Goal: Task Accomplishment & Management: Manage account settings

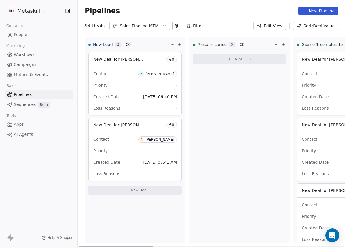
drag, startPoint x: 243, startPoint y: 245, endPoint x: 91, endPoint y: 213, distance: 155.1
click at [81, 246] on div at bounding box center [116, 246] width 75 height 1
click at [145, 27] on div "Sales Pipeline-MTM" at bounding box center [140, 26] width 40 height 6
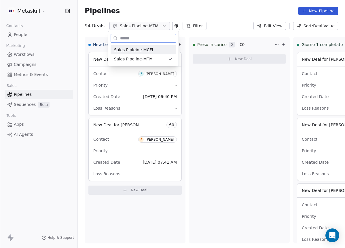
click at [152, 54] on div "Sales Pipleine-MCFI" at bounding box center [143, 49] width 66 height 9
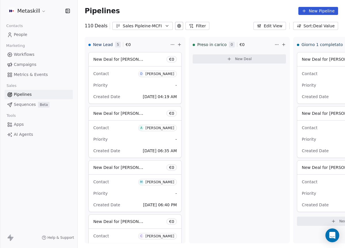
drag, startPoint x: 148, startPoint y: 24, endPoint x: 150, endPoint y: 26, distance: 3.1
click at [148, 24] on div "Sales Pipleine-MCFI" at bounding box center [143, 26] width 40 height 6
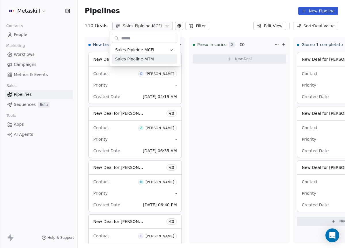
click at [160, 74] on html "Metaskill Contacts People Marketing Workflows Campaigns Metrics & Events Sales …" at bounding box center [172, 124] width 345 height 248
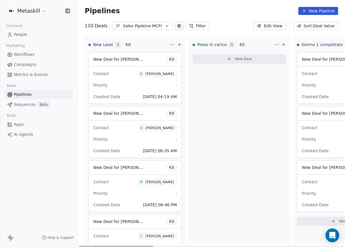
click at [160, 76] on div "[PERSON_NAME]" at bounding box center [159, 74] width 29 height 4
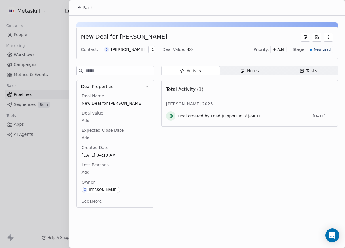
click at [147, 43] on div "New Deal for [PERSON_NAME] Contact: D [PERSON_NAME] Deal Value: € 0 Priority: A…" at bounding box center [206, 43] width 261 height 32
click at [131, 49] on div "[PERSON_NAME]" at bounding box center [127, 50] width 33 height 6
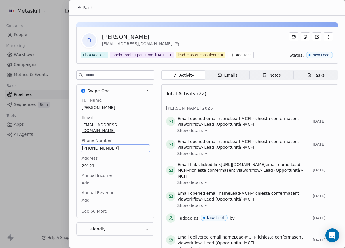
click at [107, 149] on div "Full Name [PERSON_NAME] Email [EMAIL_ADDRESS][DOMAIN_NAME] Phone Number [PHONE_…" at bounding box center [115, 156] width 69 height 118
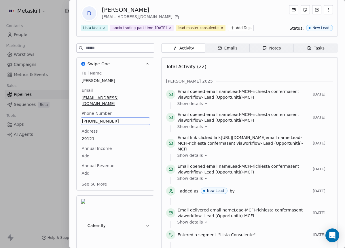
click at [105, 123] on span "[PHONE_NUMBER]" at bounding box center [115, 121] width 66 height 6
click at [105, 123] on input "**********" at bounding box center [113, 128] width 62 height 12
click at [131, 90] on html "Metaskill Contacts People Marketing Workflows Campaigns Metrics & Events Sales …" at bounding box center [172, 124] width 345 height 248
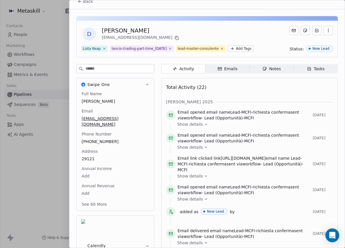
scroll to position [0, 0]
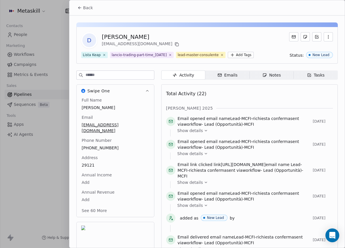
click at [89, 8] on span "Back" at bounding box center [88, 8] width 10 height 6
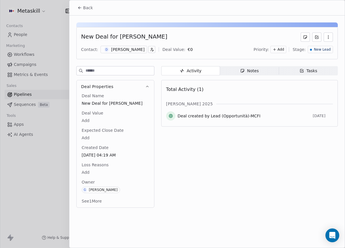
click at [270, 72] on span "Notes Notes" at bounding box center [249, 70] width 59 height 9
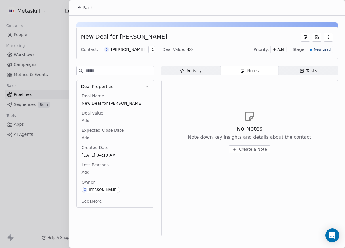
click at [248, 147] on span "Create a Note" at bounding box center [253, 149] width 28 height 6
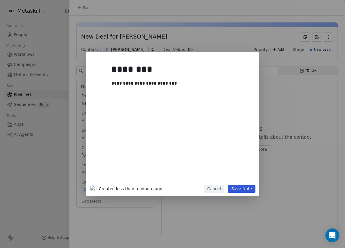
click at [249, 192] on button "Save Note" at bounding box center [242, 189] width 28 height 8
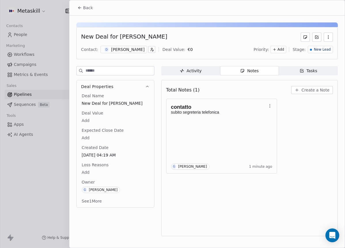
click at [317, 51] on span "New Lead" at bounding box center [322, 49] width 17 height 5
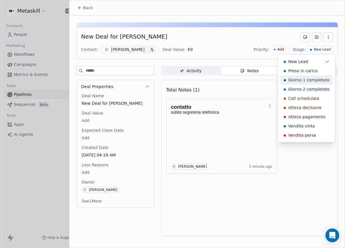
click at [312, 73] on span "Preso in carico" at bounding box center [302, 71] width 29 height 6
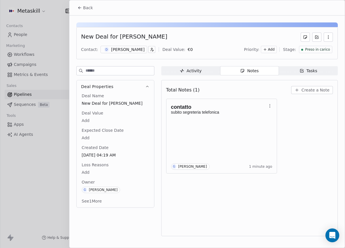
click at [80, 8] on icon at bounding box center [79, 7] width 5 height 5
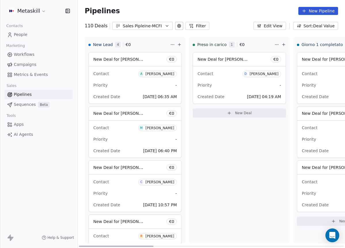
click at [163, 75] on div "[PERSON_NAME]" at bounding box center [159, 74] width 29 height 4
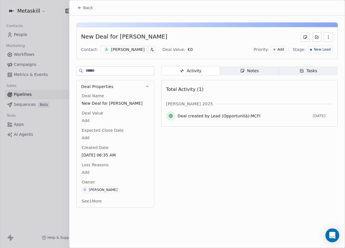
click at [117, 54] on div "Contact: A [PERSON_NAME] Deal Value: € 0 Priority: Add Stage: New Lead" at bounding box center [206, 49] width 251 height 9
click at [119, 51] on div "[PERSON_NAME]" at bounding box center [127, 50] width 33 height 6
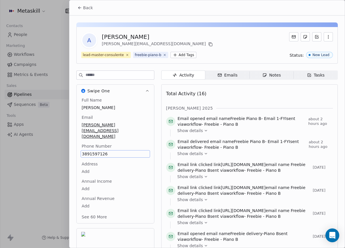
click at [235, 36] on div "A [PERSON_NAME] [PERSON_NAME][EMAIL_ADDRESS][DOMAIN_NAME]" at bounding box center [206, 40] width 251 height 16
click at [81, 9] on icon at bounding box center [79, 7] width 5 height 5
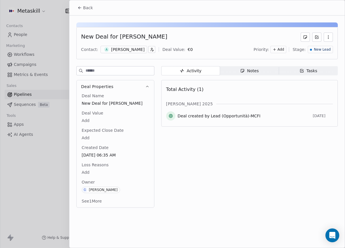
click at [247, 70] on div "Notes" at bounding box center [249, 71] width 18 height 6
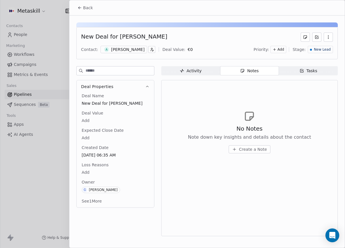
click at [248, 152] on button "Create a Note" at bounding box center [249, 149] width 42 height 8
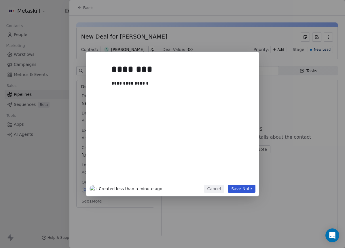
click at [235, 192] on button "Save Note" at bounding box center [242, 189] width 28 height 8
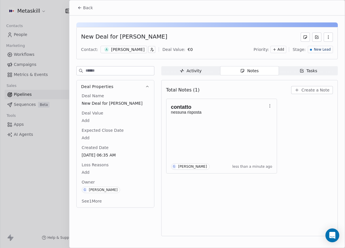
click at [126, 49] on div "[PERSON_NAME]" at bounding box center [127, 50] width 33 height 6
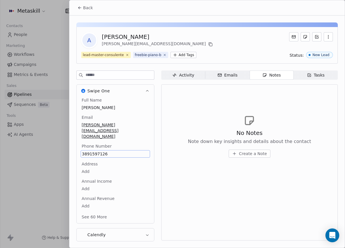
click at [100, 150] on div "3891597126" at bounding box center [115, 153] width 69 height 7
click at [240, 114] on div "No Notes Note down key insights and details about the contact Create a Note" at bounding box center [249, 136] width 167 height 71
click at [88, 10] on span "Back" at bounding box center [88, 8] width 10 height 6
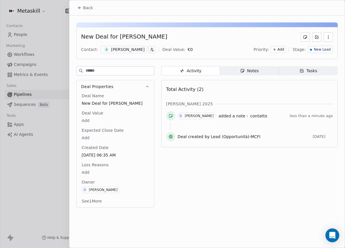
click at [247, 72] on div "Notes" at bounding box center [249, 71] width 18 height 6
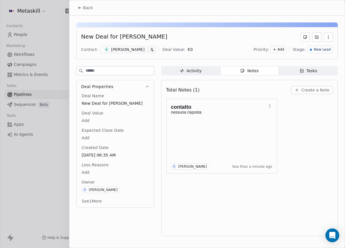
click at [329, 48] on span "New Lead" at bounding box center [322, 49] width 17 height 5
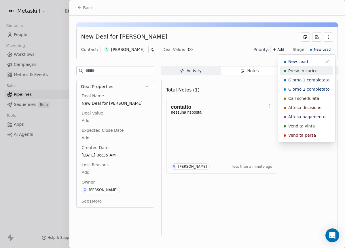
click at [322, 71] on div "Preso in carico" at bounding box center [306, 71] width 46 height 6
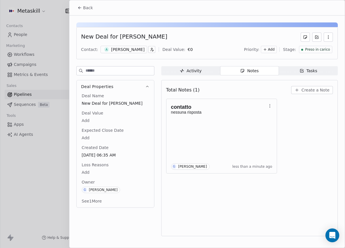
drag, startPoint x: 100, startPoint y: 15, endPoint x: 95, endPoint y: 13, distance: 5.3
click at [100, 15] on span at bounding box center [206, 15] width 275 height 0
click at [95, 13] on div "Back" at bounding box center [206, 7] width 275 height 15
click at [91, 9] on span "Back" at bounding box center [88, 8] width 10 height 6
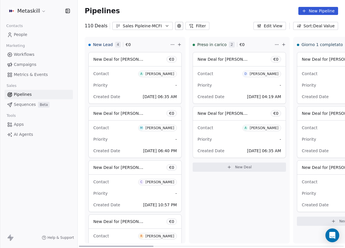
drag, startPoint x: 142, startPoint y: 245, endPoint x: 66, endPoint y: 234, distance: 76.9
click at [79, 246] on div at bounding box center [116, 246] width 75 height 1
click at [169, 34] on div "Pipelines New Pipeline 110 Deals Sales Pipleine-MCFI Filter Edit View Sort: Dea…" at bounding box center [211, 124] width 267 height 248
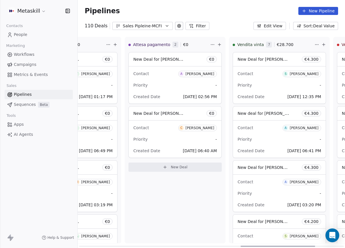
drag, startPoint x: 156, startPoint y: 246, endPoint x: 268, endPoint y: 140, distance: 154.1
click at [310, 246] on div at bounding box center [277, 246] width 75 height 1
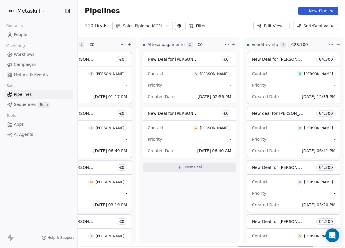
click at [160, 27] on button "Sales Pipleine-MCFI" at bounding box center [142, 26] width 60 height 8
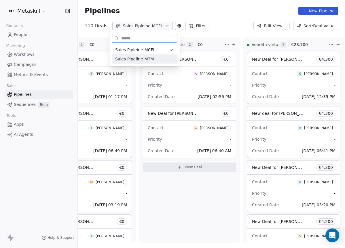
click at [155, 57] on div "Sales Pipeline-MTM" at bounding box center [144, 59] width 59 height 6
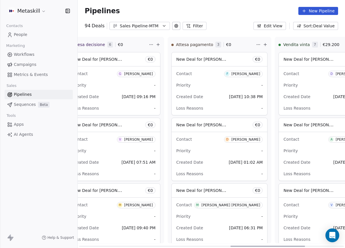
scroll to position [0, 553]
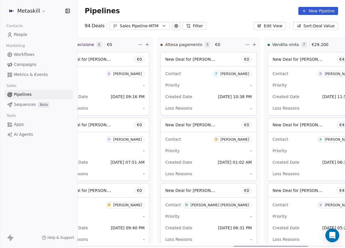
click at [285, 246] on div at bounding box center [270, 246] width 75 height 1
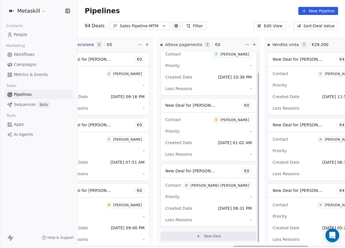
scroll to position [22, 0]
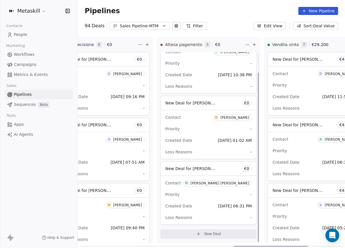
click at [235, 180] on span "M [PERSON_NAME] [PERSON_NAME]" at bounding box center [217, 183] width 68 height 6
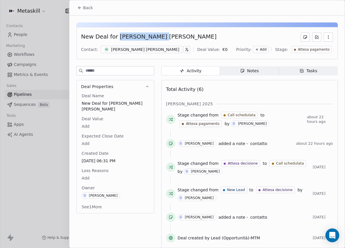
drag, startPoint x: 115, startPoint y: 37, endPoint x: 152, endPoint y: 35, distance: 37.1
click at [152, 35] on div "New Deal for [PERSON_NAME] [PERSON_NAME]" at bounding box center [148, 37] width 135 height 9
click at [135, 34] on div "New Deal for [PERSON_NAME] [PERSON_NAME]" at bounding box center [148, 37] width 135 height 9
drag, startPoint x: 116, startPoint y: 36, endPoint x: 190, endPoint y: 41, distance: 74.1
click at [190, 41] on div "New Deal for [PERSON_NAME] [PERSON_NAME]" at bounding box center [206, 37] width 251 height 9
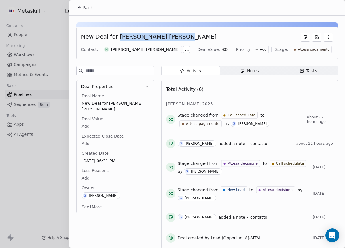
copy div "[PERSON_NAME] [PERSON_NAME]"
click at [131, 50] on div "[PERSON_NAME] [PERSON_NAME]" at bounding box center [145, 50] width 68 height 6
click at [143, 50] on div "[PERSON_NAME] [PERSON_NAME]" at bounding box center [145, 50] width 68 height 6
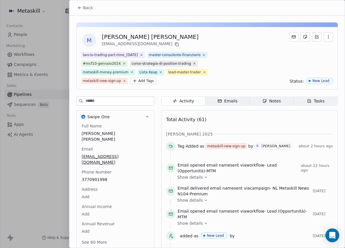
click at [173, 45] on div "M [PERSON_NAME] [PERSON_NAME] [EMAIL_ADDRESS][DOMAIN_NAME]" at bounding box center [206, 40] width 251 height 16
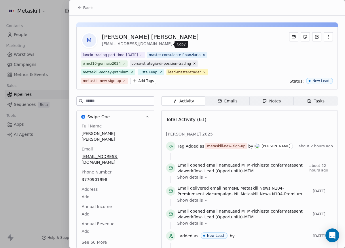
click at [174, 45] on icon at bounding box center [176, 44] width 5 height 5
click at [88, 9] on span "Back" at bounding box center [88, 8] width 10 height 6
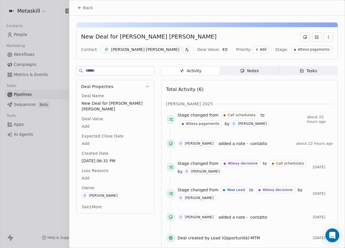
click at [91, 126] on body "Metaskill Contacts People Marketing Workflows Campaigns Metrics & Events Sales …" at bounding box center [172, 124] width 345 height 248
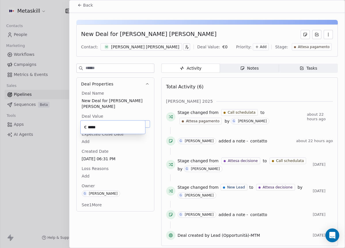
type input "*****"
click at [133, 145] on html "Metaskill Contacts People Marketing Workflows Campaigns Metrics & Events Sales …" at bounding box center [172, 124] width 345 height 248
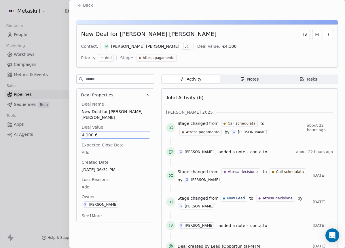
click at [174, 56] on span "Attesa pagamento" at bounding box center [159, 58] width 32 height 5
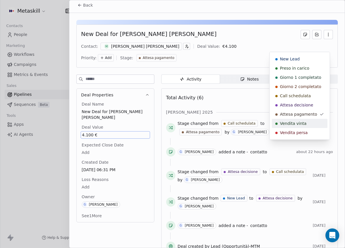
drag, startPoint x: 305, startPoint y: 126, endPoint x: 299, endPoint y: 119, distance: 9.0
click at [305, 125] on div "Vendita vinta" at bounding box center [299, 124] width 49 height 6
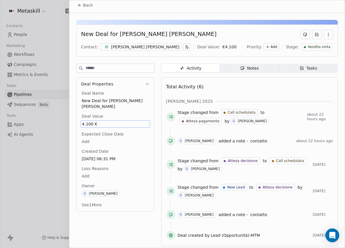
click at [96, 5] on div "Back" at bounding box center [206, 5] width 275 height 15
click at [84, 5] on span "Back" at bounding box center [88, 5] width 10 height 6
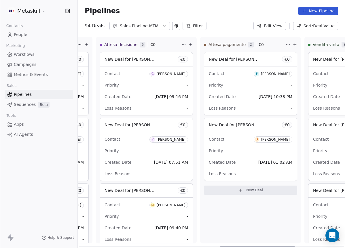
scroll to position [0, 413]
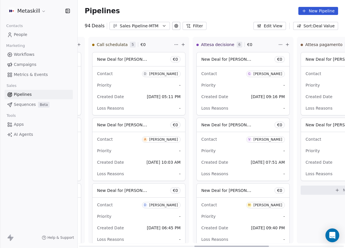
drag, startPoint x: 245, startPoint y: 245, endPoint x: 206, endPoint y: 201, distance: 58.2
click at [206, 246] on div at bounding box center [231, 246] width 75 height 1
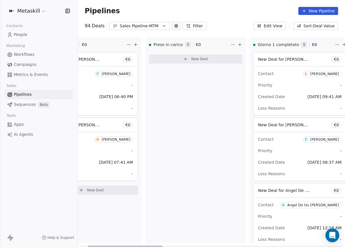
scroll to position [0, 0]
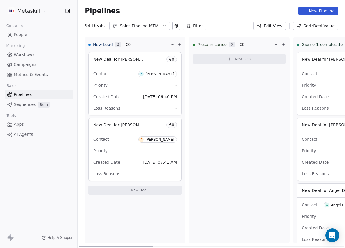
click at [127, 246] on div at bounding box center [116, 246] width 75 height 1
click at [153, 27] on div "Sales Pipeline-MTM" at bounding box center [140, 26] width 40 height 6
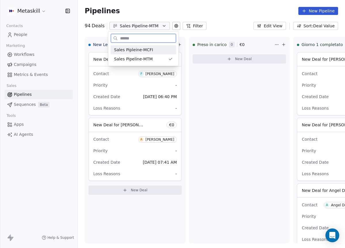
click at [158, 45] on div "Sales Pipleine-MCFI" at bounding box center [143, 49] width 66 height 9
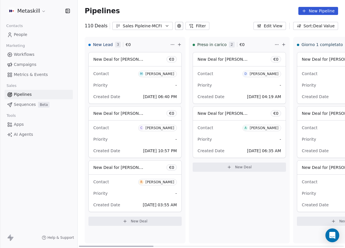
click at [159, 73] on div "[PERSON_NAME]" at bounding box center [159, 74] width 29 height 4
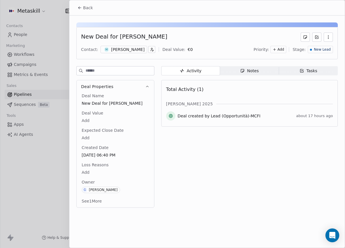
click at [132, 47] on div "[PERSON_NAME]" at bounding box center [127, 50] width 33 height 6
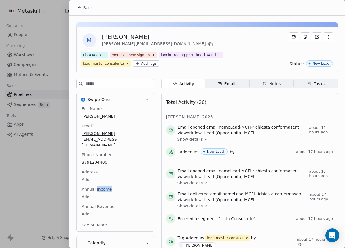
scroll to position [27, 0]
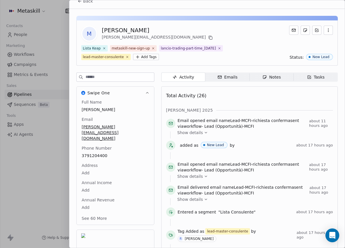
scroll to position [0, 0]
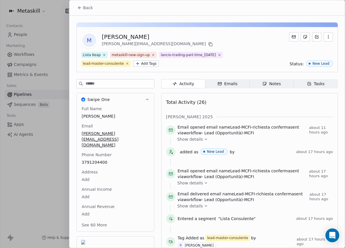
click at [74, 9] on button "Back" at bounding box center [85, 8] width 22 height 10
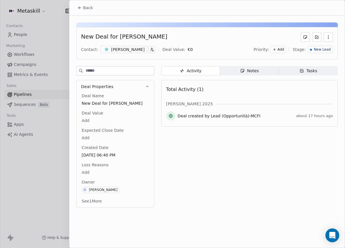
click at [261, 72] on span "Notes Notes" at bounding box center [249, 70] width 59 height 9
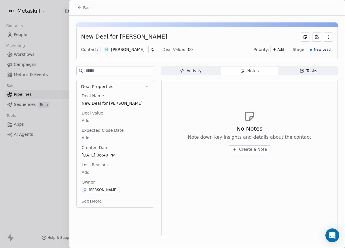
click at [263, 157] on div "No Notes Note down key insights and details about the contact Create a Note" at bounding box center [249, 131] width 167 height 71
click at [265, 152] on button "Create a Note" at bounding box center [249, 149] width 42 height 8
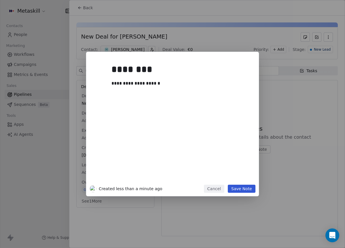
click at [245, 188] on button "Save Note" at bounding box center [242, 189] width 28 height 8
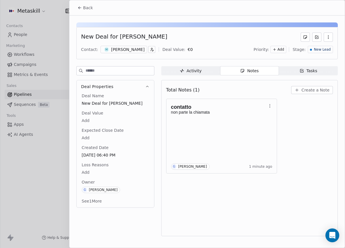
click at [327, 51] on span "New Lead" at bounding box center [322, 49] width 17 height 5
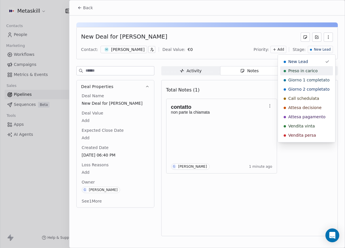
click at [315, 72] on span "Preso in carico" at bounding box center [302, 71] width 29 height 6
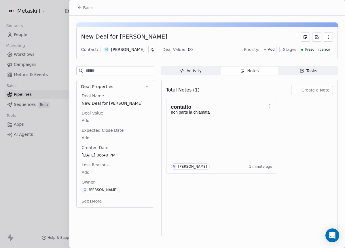
click at [92, 5] on button "Back" at bounding box center [85, 8] width 22 height 10
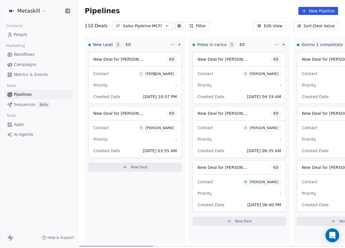
click at [161, 74] on div "[PERSON_NAME]" at bounding box center [159, 74] width 29 height 4
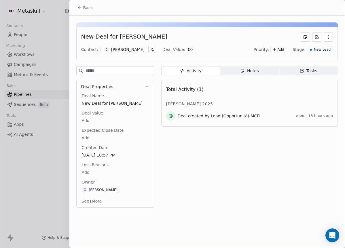
click at [127, 49] on div "[PERSON_NAME]" at bounding box center [127, 50] width 33 height 6
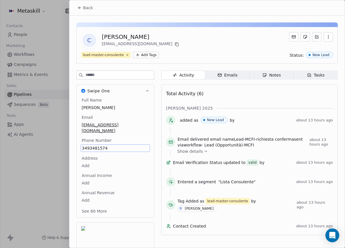
click at [131, 129] on div "Full Name [PERSON_NAME] Email [EMAIL_ADDRESS][DOMAIN_NAME] Phone Number [PHONE_…" at bounding box center [115, 156] width 69 height 118
click at [274, 77] on div "Notes" at bounding box center [271, 75] width 18 height 6
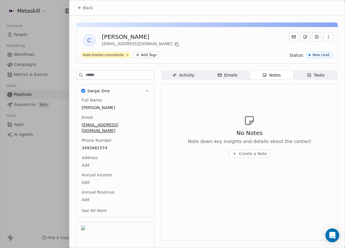
click at [95, 12] on button "Back" at bounding box center [85, 8] width 22 height 10
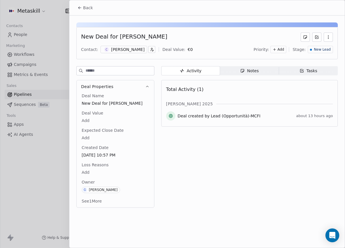
click at [265, 72] on span "Notes Notes" at bounding box center [249, 70] width 59 height 9
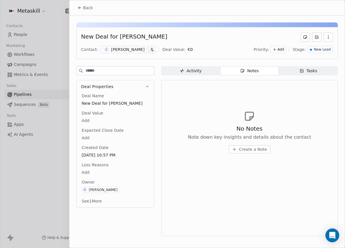
click at [251, 149] on span "Create a Note" at bounding box center [253, 149] width 28 height 6
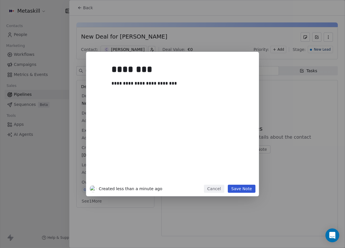
click at [244, 189] on button "Save Note" at bounding box center [242, 189] width 28 height 8
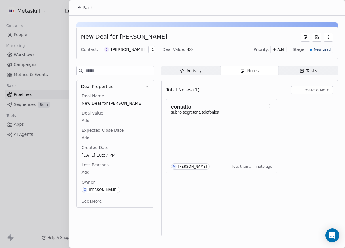
click at [318, 49] on span "New Lead" at bounding box center [322, 49] width 17 height 5
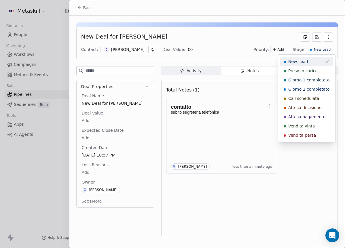
click at [246, 36] on html "Metaskill Contacts People Marketing Workflows Campaigns Metrics & Events Sales …" at bounding box center [172, 124] width 345 height 248
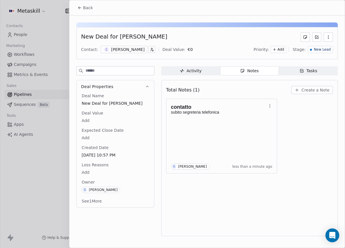
click at [118, 49] on div "[PERSON_NAME]" at bounding box center [127, 50] width 33 height 6
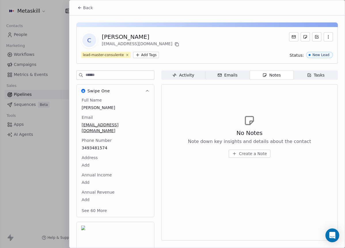
click at [87, 13] on button "Back" at bounding box center [85, 8] width 22 height 10
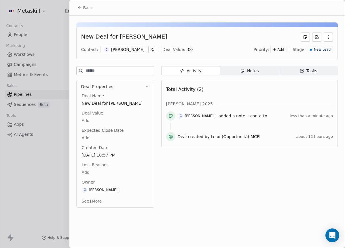
click at [318, 48] on span "New Lead" at bounding box center [322, 49] width 17 height 5
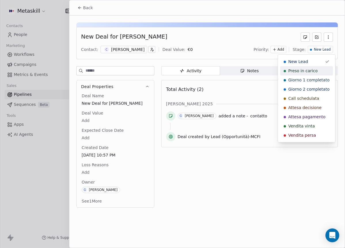
click at [321, 71] on div "Preso in carico" at bounding box center [306, 71] width 46 height 6
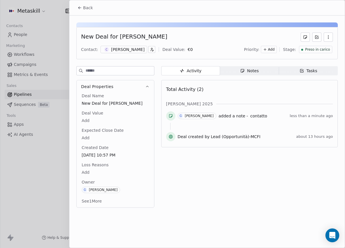
click at [96, 9] on div "Back" at bounding box center [206, 7] width 275 height 15
click at [95, 9] on button "Back" at bounding box center [85, 8] width 22 height 10
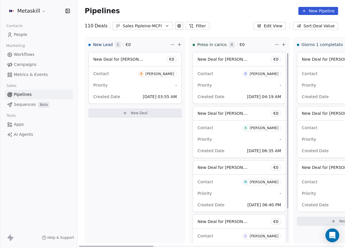
click at [268, 181] on div "[PERSON_NAME]" at bounding box center [263, 182] width 29 height 4
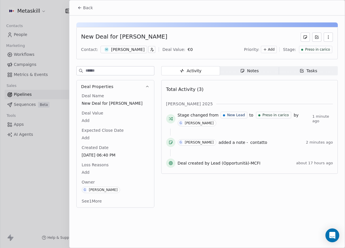
click at [264, 71] on span "Notes Notes" at bounding box center [249, 70] width 59 height 9
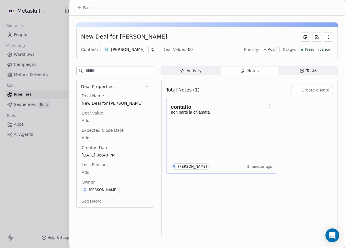
click at [265, 140] on div "contatto non parte la chiamata G [PERSON_NAME] 2 minutes ago" at bounding box center [221, 135] width 101 height 67
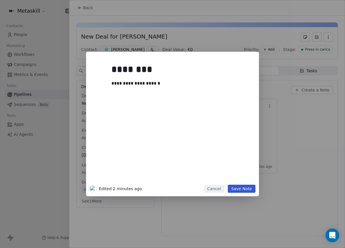
click at [219, 190] on button "Cancel" at bounding box center [214, 189] width 20 height 8
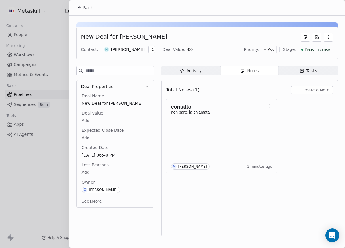
click at [308, 90] on span "Create a Note" at bounding box center [315, 90] width 28 height 6
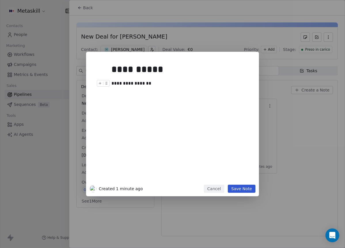
click at [119, 84] on div "**********" at bounding box center [178, 83] width 135 height 7
click at [157, 78] on h1 "**********" at bounding box center [180, 69] width 139 height 18
click at [164, 86] on div "**********" at bounding box center [178, 83] width 135 height 7
click at [250, 187] on button "Save Note" at bounding box center [242, 189] width 28 height 8
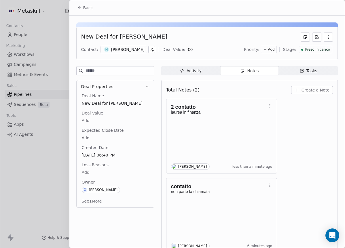
click at [139, 46] on div "M [PERSON_NAME]" at bounding box center [123, 49] width 47 height 7
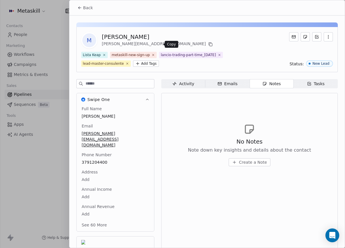
click at [208, 43] on icon at bounding box center [210, 44] width 5 height 5
click at [91, 12] on button "Back" at bounding box center [85, 8] width 22 height 10
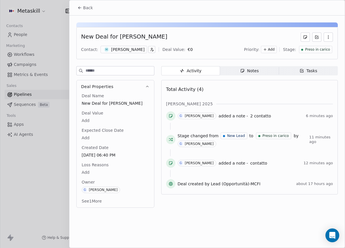
click at [249, 71] on div "Notes" at bounding box center [249, 71] width 18 height 6
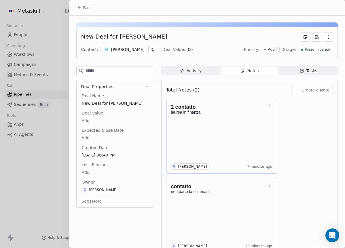
click at [237, 103] on div "2 contatto laurea in finanza," at bounding box center [221, 111] width 101 height 18
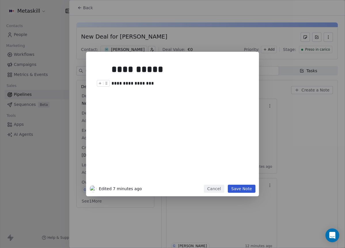
click at [112, 83] on div at bounding box center [104, 85] width 15 height 10
click at [115, 83] on div "**********" at bounding box center [178, 83] width 135 height 7
drag, startPoint x: 112, startPoint y: 83, endPoint x: 117, endPoint y: 85, distance: 5.2
click at [117, 85] on div "**********" at bounding box center [180, 83] width 139 height 7
click at [183, 87] on div "**********" at bounding box center [178, 83] width 135 height 7
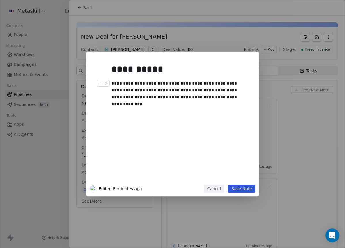
click at [192, 96] on div "**********" at bounding box center [178, 90] width 135 height 21
click at [242, 191] on button "Save Note" at bounding box center [242, 189] width 28 height 8
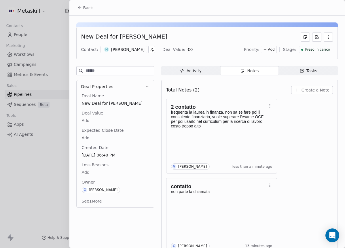
click at [321, 54] on div "New Deal for [PERSON_NAME] Contact: M [PERSON_NAME] Deal Value: € 0 Priority: A…" at bounding box center [206, 43] width 261 height 32
click at [321, 52] on div "Preso in carico" at bounding box center [315, 49] width 33 height 7
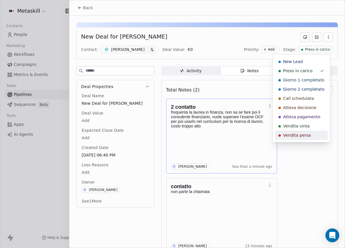
drag, startPoint x: 309, startPoint y: 138, endPoint x: 223, endPoint y: 150, distance: 86.7
click at [309, 138] on div "Vendita persa" at bounding box center [301, 135] width 46 height 6
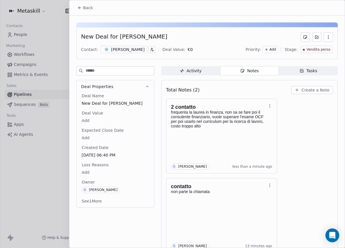
click at [89, 173] on html "Metaskill Contacts People Marketing Workflows Campaigns Metrics & Events Sales …" at bounding box center [172, 124] width 345 height 248
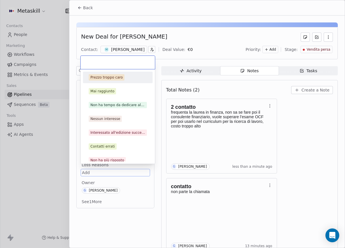
scroll to position [12, 0]
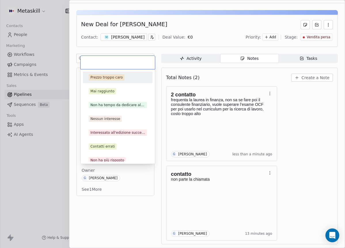
click at [110, 78] on div "Prezzo troppo caro" at bounding box center [106, 77] width 32 height 5
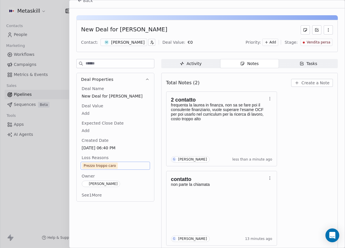
scroll to position [0, 0]
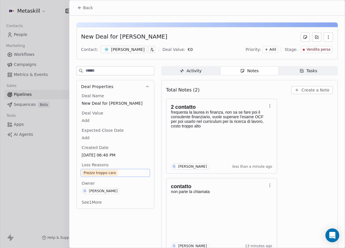
drag, startPoint x: 84, startPoint y: 7, endPoint x: 117, endPoint y: 13, distance: 33.3
click at [84, 7] on span "Back" at bounding box center [88, 8] width 10 height 6
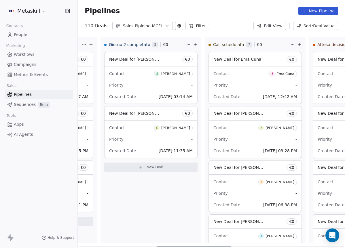
drag, startPoint x: 149, startPoint y: 246, endPoint x: 232, endPoint y: 240, distance: 83.0
click at [231, 246] on div at bounding box center [193, 246] width 75 height 1
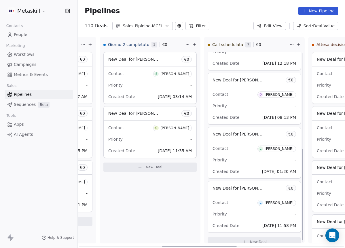
scroll to position [204, 0]
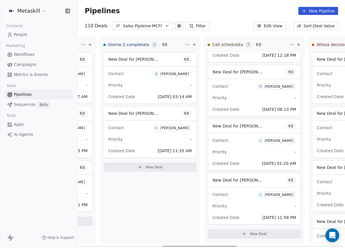
click at [152, 24] on div "Sales Pipleine-MCFI" at bounding box center [143, 26] width 40 height 6
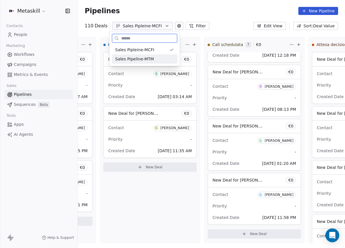
click at [153, 55] on div "Sales Pipeline-MTM" at bounding box center [145, 58] width 66 height 9
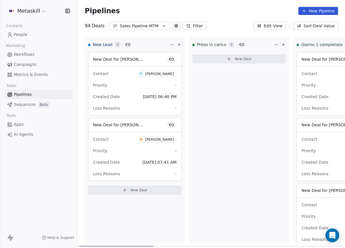
click at [132, 246] on div at bounding box center [116, 246] width 75 height 1
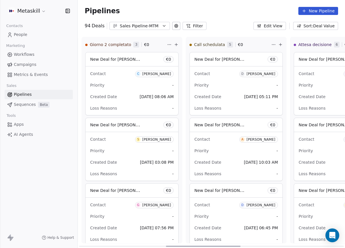
drag, startPoint x: 132, startPoint y: 245, endPoint x: 221, endPoint y: 223, distance: 91.8
click at [221, 246] on div at bounding box center [203, 246] width 75 height 1
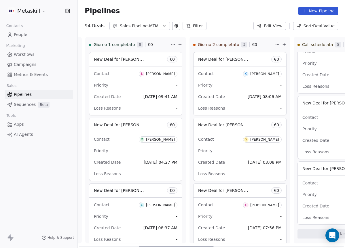
scroll to position [0, 180]
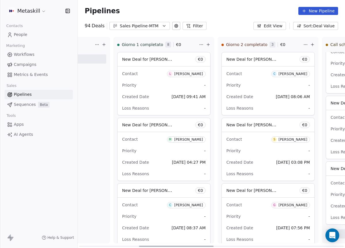
drag, startPoint x: 188, startPoint y: 245, endPoint x: 149, endPoint y: 240, distance: 38.9
click at [149, 246] on div at bounding box center [176, 246] width 75 height 1
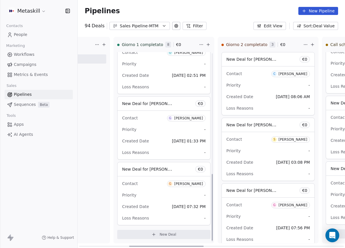
scroll to position [350, 0]
click at [162, 26] on icon "button" at bounding box center [164, 26] width 5 height 5
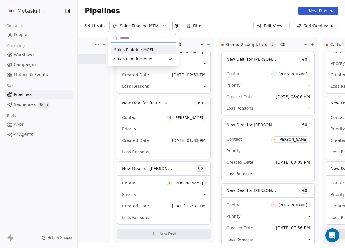
click at [165, 52] on div "Sales Pipleine-MCFI" at bounding box center [143, 50] width 59 height 6
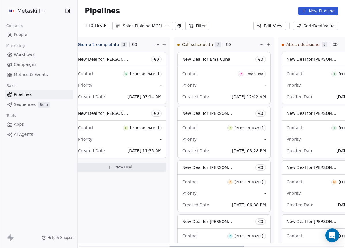
scroll to position [0, 330]
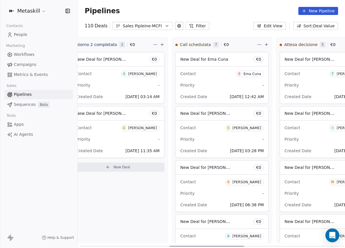
drag, startPoint x: 151, startPoint y: 245, endPoint x: 242, endPoint y: 217, distance: 95.1
click at [243, 246] on div at bounding box center [206, 246] width 75 height 1
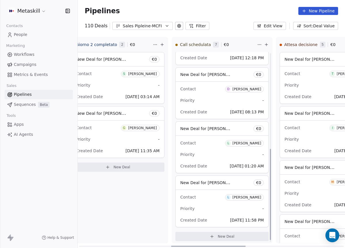
scroll to position [204, 0]
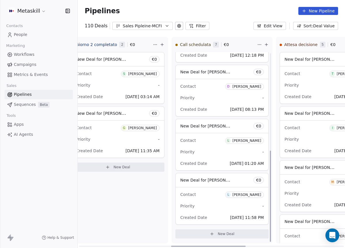
click at [252, 140] on div "[PERSON_NAME]" at bounding box center [246, 141] width 29 height 4
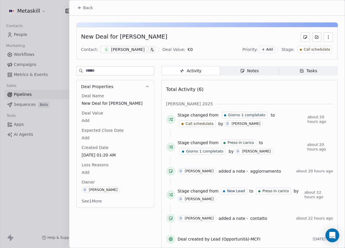
click at [116, 47] on div "[PERSON_NAME]" at bounding box center [127, 50] width 33 height 6
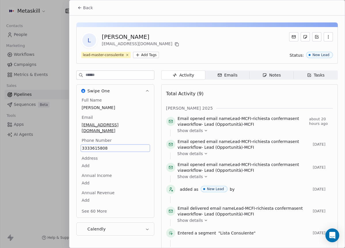
scroll to position [18, 0]
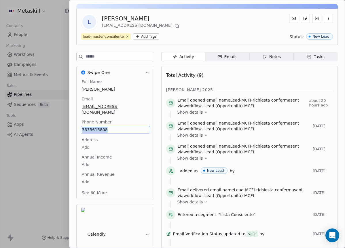
click at [134, 112] on div "Full Name [PERSON_NAME] Email [EMAIL_ADDRESS][DOMAIN_NAME] Phone Number [PHONE_…" at bounding box center [115, 138] width 69 height 118
click at [145, 119] on div "Phone Number [PHONE_NUMBER]" at bounding box center [115, 126] width 69 height 14
click at [187, 89] on div "[PERSON_NAME] 2025" at bounding box center [249, 90] width 167 height 6
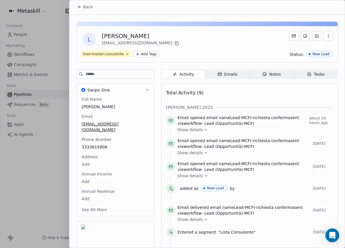
scroll to position [0, 0]
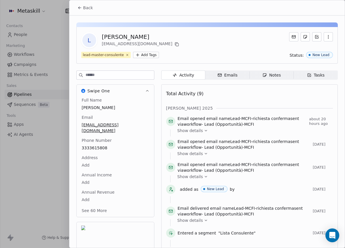
click at [93, 8] on button "Back" at bounding box center [85, 8] width 22 height 10
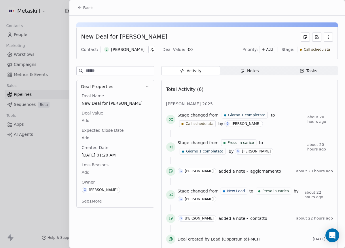
click at [240, 68] on icon "button" at bounding box center [242, 70] width 5 height 5
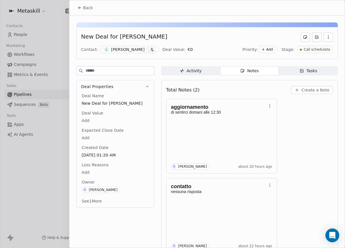
click at [129, 50] on div "[PERSON_NAME]" at bounding box center [127, 50] width 33 height 6
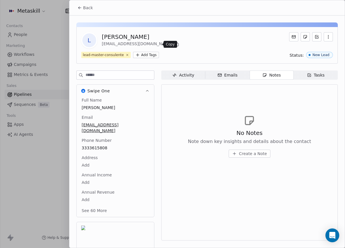
click at [176, 44] on icon at bounding box center [177, 44] width 3 height 3
click at [94, 5] on button "Back" at bounding box center [85, 8] width 22 height 10
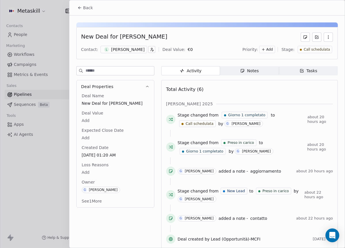
click at [272, 70] on span "Notes Notes" at bounding box center [249, 70] width 59 height 9
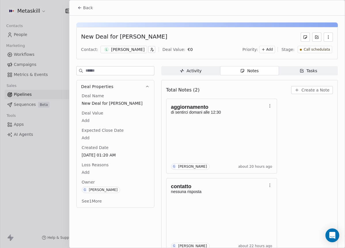
click at [307, 89] on span "Create a Note" at bounding box center [315, 90] width 28 height 6
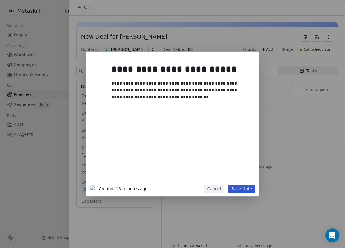
click at [254, 189] on button "Save Note" at bounding box center [242, 189] width 28 height 8
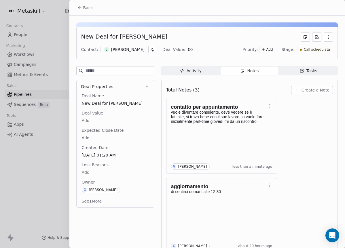
click at [311, 55] on div "New Deal for [PERSON_NAME] Contact: [PERSON_NAME] Deal Value: € 0 Priority: Add…" at bounding box center [206, 43] width 261 height 32
click at [313, 51] on span "Call schedulata" at bounding box center [316, 49] width 26 height 5
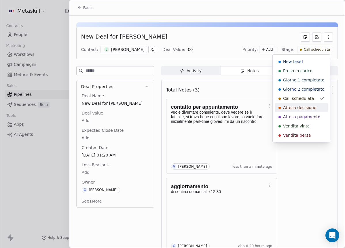
click at [304, 106] on span "Attesa decisione" at bounding box center [299, 108] width 33 height 6
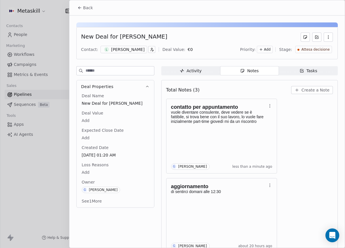
click at [90, 9] on span "Back" at bounding box center [88, 8] width 10 height 6
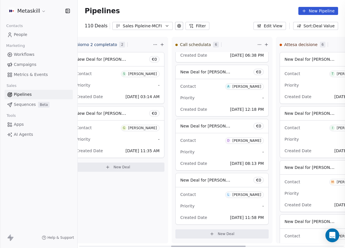
scroll to position [150, 0]
click at [259, 193] on div "[PERSON_NAME]" at bounding box center [246, 195] width 29 height 4
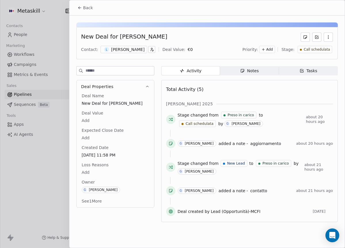
click at [128, 49] on div "[PERSON_NAME]" at bounding box center [127, 50] width 33 height 6
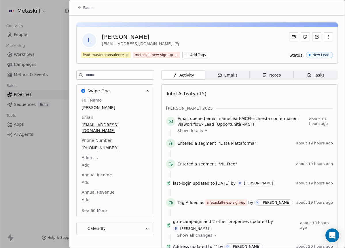
scroll to position [18, 0]
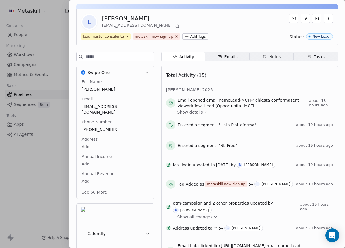
click at [104, 140] on div "Full Name [PERSON_NAME] Email [EMAIL_ADDRESS][DOMAIN_NAME] Phone Number [PHONE_…" at bounding box center [115, 137] width 69 height 117
click at [100, 127] on span "[PHONE_NUMBER]" at bounding box center [115, 130] width 66 height 6
click at [100, 125] on input "**********" at bounding box center [113, 128] width 62 height 12
click at [255, 129] on html "Metaskill Contacts People Marketing Workflows Campaigns Metrics & Events Sales …" at bounding box center [172, 124] width 345 height 248
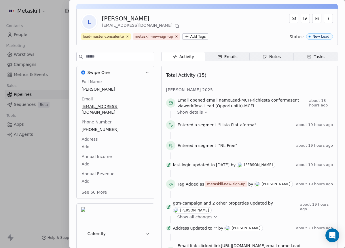
click at [258, 56] on span "Notes Notes" at bounding box center [271, 56] width 44 height 9
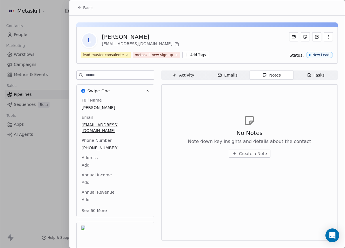
click at [93, 9] on button "Back" at bounding box center [85, 8] width 22 height 10
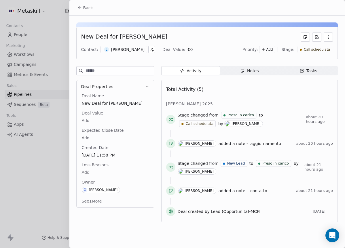
click at [243, 70] on icon "button" at bounding box center [242, 70] width 5 height 5
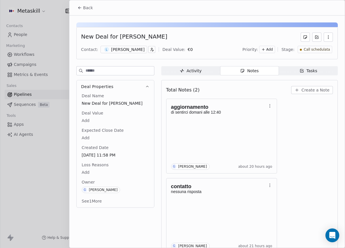
click at [309, 88] on span "Create a Note" at bounding box center [315, 90] width 28 height 6
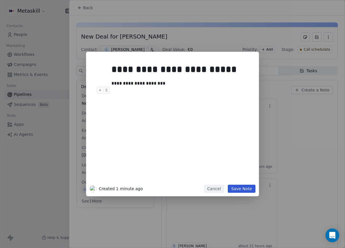
click at [250, 189] on button "Save Note" at bounding box center [242, 189] width 28 height 8
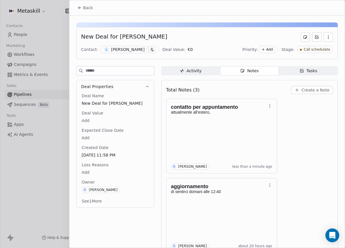
click at [133, 49] on div "[PERSON_NAME]" at bounding box center [127, 50] width 33 height 6
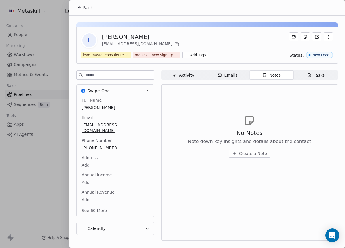
click at [161, 45] on div "L [PERSON_NAME] [EMAIL_ADDRESS][DOMAIN_NAME]" at bounding box center [206, 40] width 251 height 16
click at [149, 44] on div "[EMAIL_ADDRESS][DOMAIN_NAME]" at bounding box center [141, 44] width 79 height 7
drag, startPoint x: 157, startPoint y: 44, endPoint x: 149, endPoint y: 44, distance: 8.1
click at [174, 44] on icon at bounding box center [176, 44] width 5 height 5
click at [75, 6] on button "Back" at bounding box center [85, 8] width 22 height 10
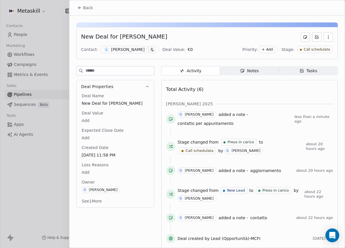
click at [241, 74] on span "Notes Notes" at bounding box center [249, 70] width 59 height 9
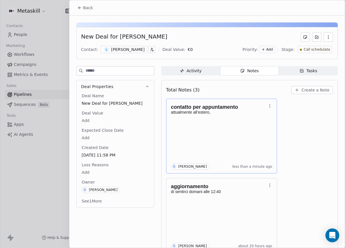
click at [252, 117] on p at bounding box center [219, 116] width 96 height 5
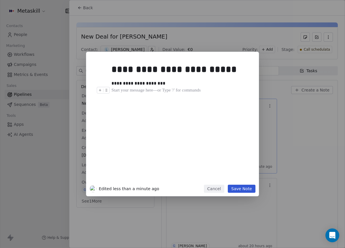
click at [203, 89] on div at bounding box center [180, 90] width 139 height 7
click at [216, 80] on div "**********" at bounding box center [178, 83] width 135 height 7
drag, startPoint x: 203, startPoint y: 83, endPoint x: 199, endPoint y: 84, distance: 3.4
click at [202, 83] on div "**********" at bounding box center [178, 83] width 135 height 7
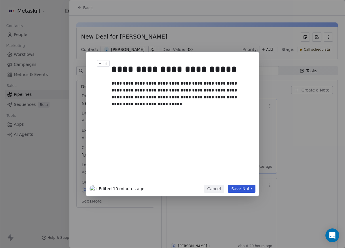
click at [253, 185] on button "Save Note" at bounding box center [242, 189] width 28 height 8
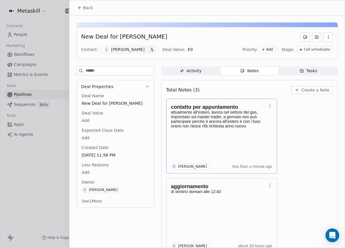
click at [318, 47] on span "Call schedulata" at bounding box center [316, 49] width 26 height 5
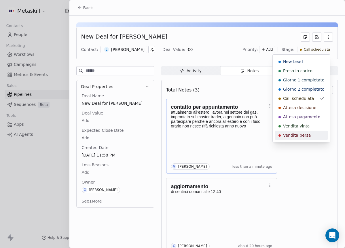
click at [310, 136] on div "Vendita persa" at bounding box center [301, 135] width 46 height 6
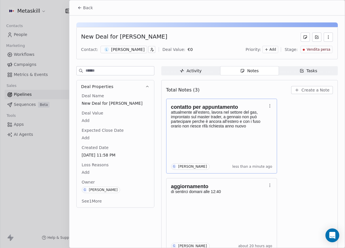
click at [104, 168] on div "Loss Reasons Add" at bounding box center [115, 169] width 69 height 14
click at [91, 171] on body "Metaskill Contacts People Marketing Workflows Campaigns Metrics & Events Sales …" at bounding box center [172, 124] width 345 height 248
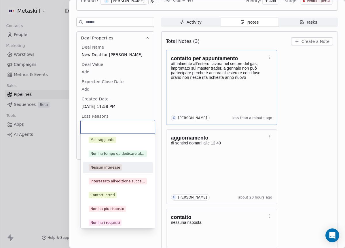
scroll to position [18, 0]
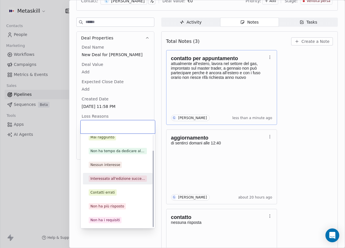
click at [126, 180] on div "Interessato all'edizione successiva" at bounding box center [117, 178] width 55 height 5
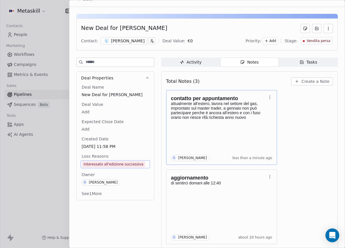
scroll to position [0, 0]
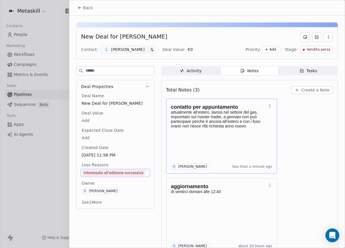
click at [96, 11] on div "Back" at bounding box center [206, 7] width 275 height 15
click at [93, 11] on button "Back" at bounding box center [85, 8] width 22 height 10
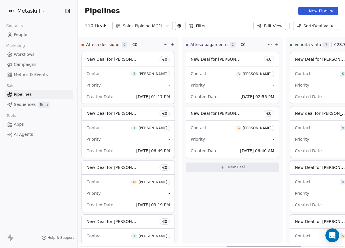
scroll to position [0, 528]
drag, startPoint x: 193, startPoint y: 246, endPoint x: 249, endPoint y: 232, distance: 57.2
click at [249, 246] on div at bounding box center [263, 246] width 75 height 1
click at [263, 75] on div "[PERSON_NAME]" at bounding box center [256, 74] width 29 height 4
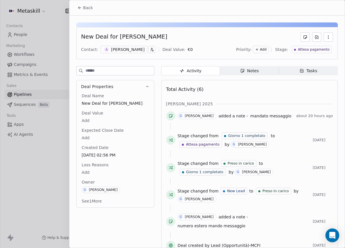
click at [251, 70] on div "Notes" at bounding box center [249, 71] width 18 height 6
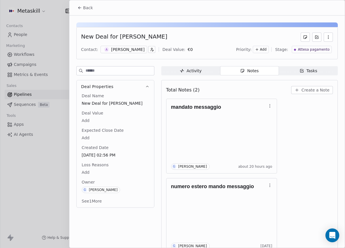
click at [123, 51] on div "[PERSON_NAME]" at bounding box center [127, 50] width 33 height 6
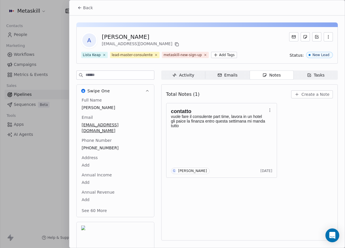
click at [89, 10] on span "Back" at bounding box center [88, 8] width 10 height 6
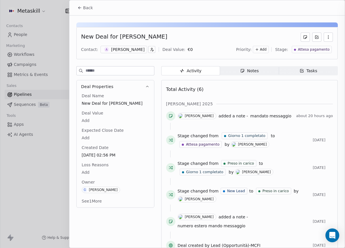
click at [90, 10] on span "Back" at bounding box center [88, 8] width 10 height 6
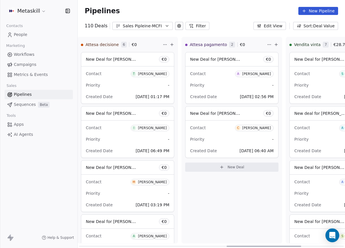
click at [255, 130] on span "C [PERSON_NAME]" at bounding box center [254, 128] width 39 height 6
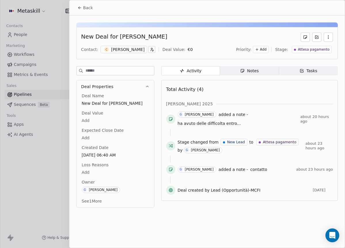
click at [239, 72] on span "Notes Notes" at bounding box center [249, 70] width 59 height 9
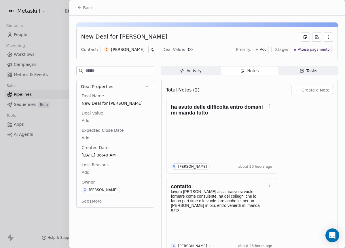
click at [91, 16] on div "New Deal for [PERSON_NAME] Contact: C [PERSON_NAME] Deal Value: € 0 Priority: A…" at bounding box center [206, 138] width 275 height 245
click at [91, 13] on button "Back" at bounding box center [85, 8] width 22 height 10
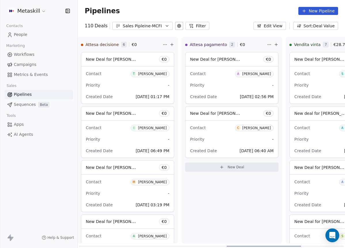
drag, startPoint x: 151, startPoint y: 24, endPoint x: 156, endPoint y: 28, distance: 6.4
click at [151, 24] on div "Sales Pipleine-MCFI" at bounding box center [143, 26] width 40 height 6
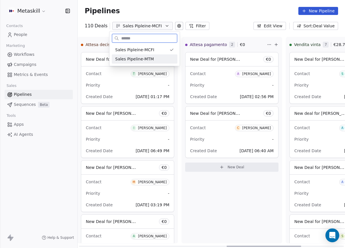
click at [161, 59] on div "Sales Pipeline-MTM" at bounding box center [144, 59] width 59 height 6
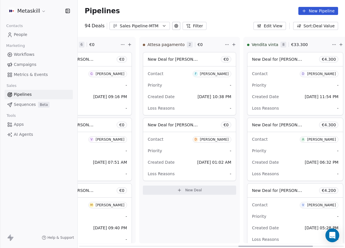
scroll to position [0, 570]
drag, startPoint x: 141, startPoint y: 246, endPoint x: 299, endPoint y: 226, distance: 160.0
click at [299, 246] on div at bounding box center [275, 246] width 75 height 1
click at [225, 74] on div "[PERSON_NAME]" at bounding box center [214, 74] width 29 height 4
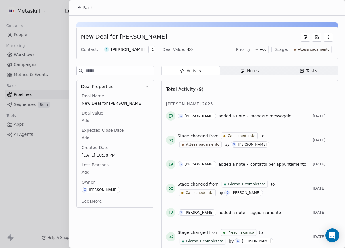
click at [247, 75] on span "Notes Notes" at bounding box center [249, 70] width 59 height 9
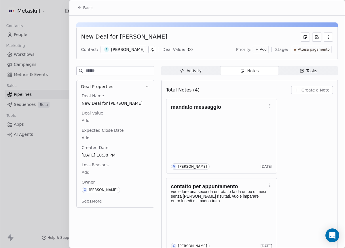
click at [117, 53] on div "F [PERSON_NAME]" at bounding box center [123, 49] width 47 height 7
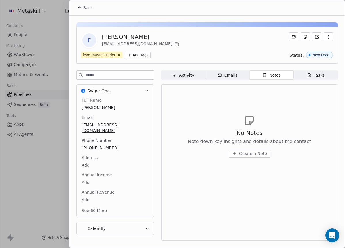
click at [254, 71] on span "Notes Notes" at bounding box center [271, 74] width 44 height 9
click at [88, 7] on span "Back" at bounding box center [88, 8] width 10 height 6
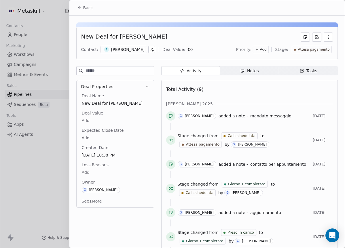
click at [118, 49] on div "[PERSON_NAME]" at bounding box center [127, 50] width 33 height 6
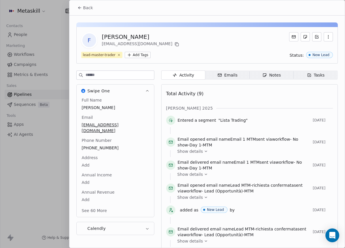
click at [92, 142] on div "Full Name [PERSON_NAME] Email [EMAIL_ADDRESS][DOMAIN_NAME] Phone Number [PHONE_…" at bounding box center [115, 155] width 69 height 117
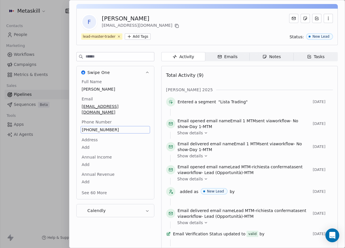
click at [99, 127] on span "[PHONE_NUMBER]" at bounding box center [115, 130] width 66 height 6
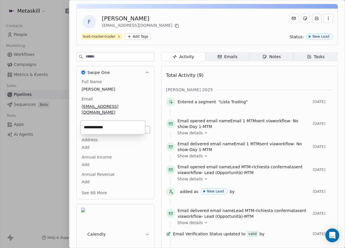
click at [98, 9] on html "Metaskill Contacts People Marketing Workflows Campaigns Metrics & Events Sales …" at bounding box center [172, 124] width 345 height 248
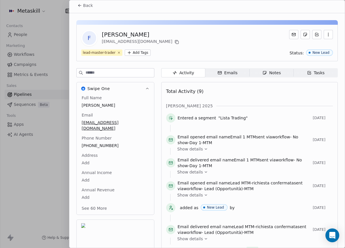
scroll to position [0, 0]
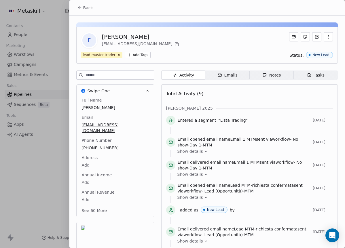
click at [90, 5] on span "Back" at bounding box center [88, 8] width 10 height 6
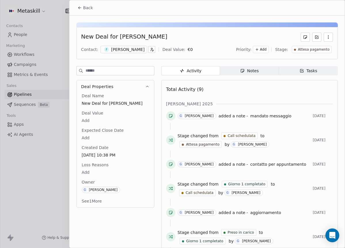
click at [127, 53] on div "F [PERSON_NAME]" at bounding box center [123, 49] width 47 height 7
click at [129, 50] on div "[PERSON_NAME]" at bounding box center [127, 50] width 33 height 6
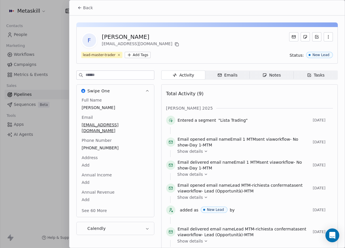
click at [85, 8] on span "Back" at bounding box center [88, 8] width 10 height 6
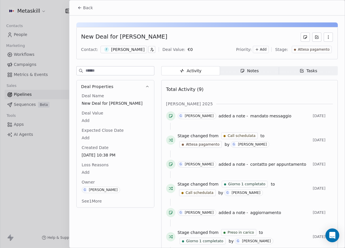
click at [267, 72] on span "Notes Notes" at bounding box center [249, 70] width 59 height 9
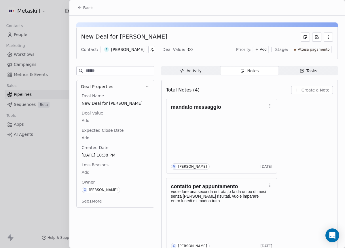
click at [323, 91] on span "Create a Note" at bounding box center [315, 90] width 28 height 6
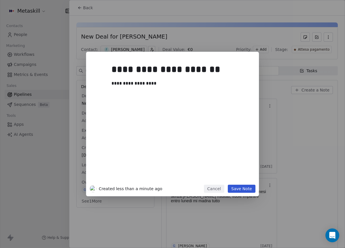
click at [248, 189] on button "Save Note" at bounding box center [242, 189] width 28 height 8
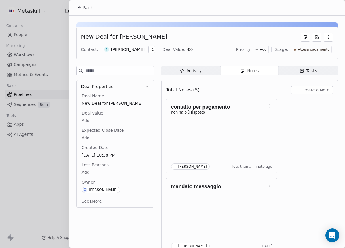
click at [314, 47] on span "Attesa pagamento" at bounding box center [313, 49] width 32 height 5
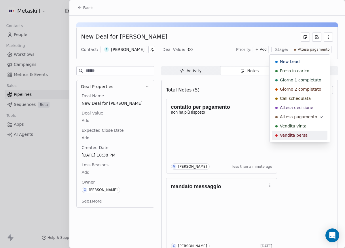
click at [303, 133] on span "Vendita persa" at bounding box center [294, 135] width 28 height 6
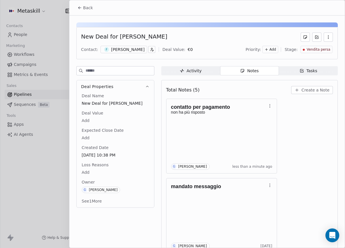
click at [87, 159] on div "Deal Name New Deal for [PERSON_NAME] Deal Value Add Expected Close Date Add Cre…" at bounding box center [115, 149] width 69 height 112
click at [88, 169] on body "Metaskill Contacts People Marketing Workflows Campaigns Metrics & Events Sales …" at bounding box center [172, 124] width 345 height 248
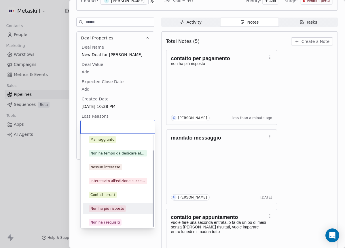
scroll to position [18, 0]
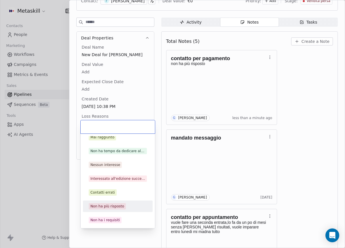
click at [114, 209] on div "Non ha più risposto" at bounding box center [107, 206] width 34 height 5
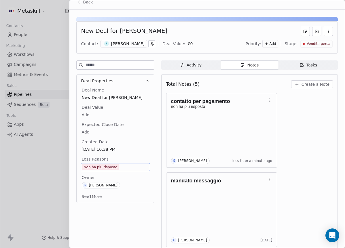
scroll to position [0, 0]
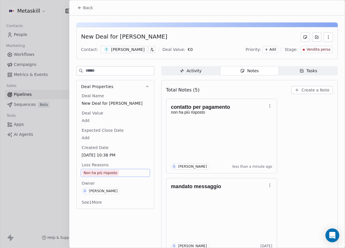
click at [86, 12] on button "Back" at bounding box center [85, 8] width 22 height 10
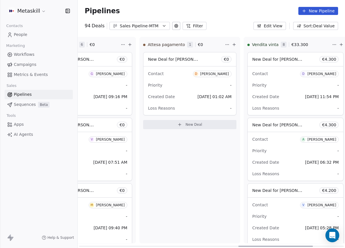
click at [215, 74] on div "[PERSON_NAME]" at bounding box center [214, 74] width 29 height 4
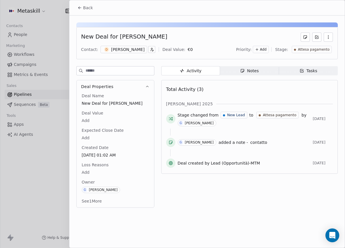
click at [280, 70] on span "Tasks Tasks" at bounding box center [308, 70] width 59 height 9
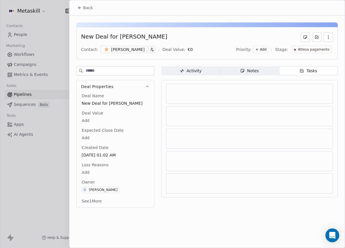
click at [275, 71] on span "Notes Notes" at bounding box center [249, 70] width 59 height 9
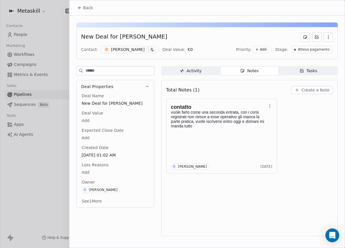
click at [311, 119] on div "contatto vuole farlo come una seconda entrata, con i corsi registrati non riesc…" at bounding box center [249, 136] width 167 height 75
click at [83, 10] on span "Back" at bounding box center [88, 8] width 10 height 6
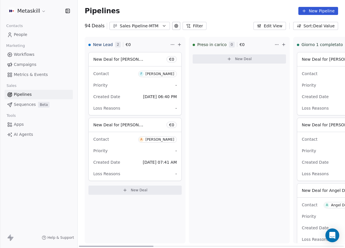
drag, startPoint x: 247, startPoint y: 245, endPoint x: 112, endPoint y: 100, distance: 198.4
click at [79, 246] on div at bounding box center [116, 246] width 75 height 1
